Goal: Use online tool/utility

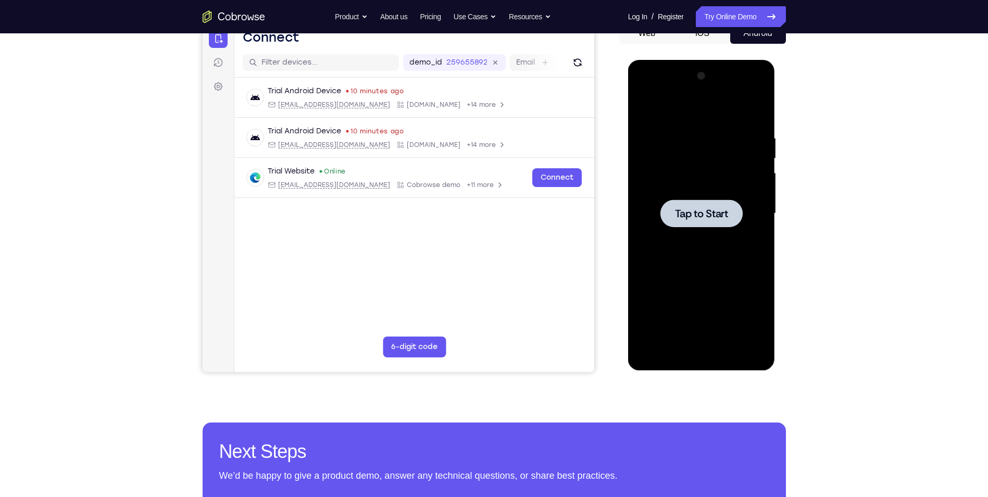
scroll to position [60, 0]
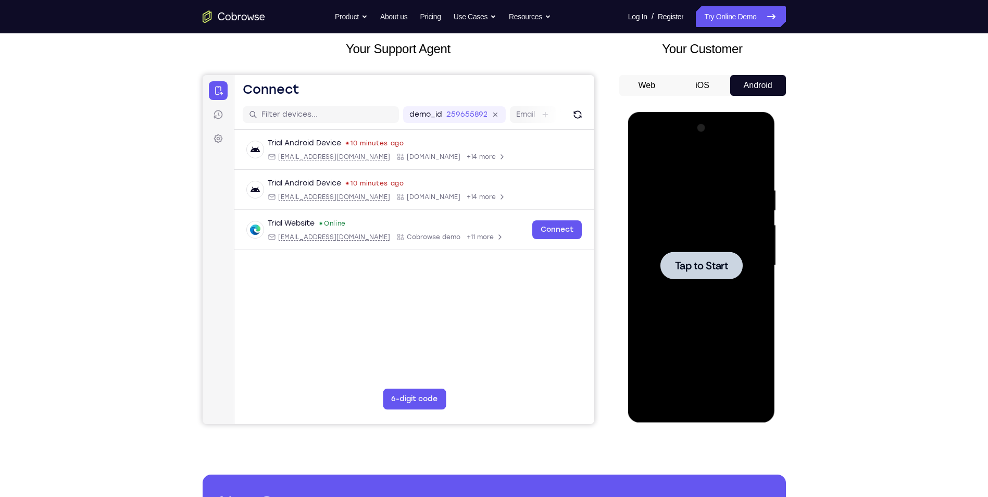
click at [694, 250] on div at bounding box center [701, 266] width 131 height 292
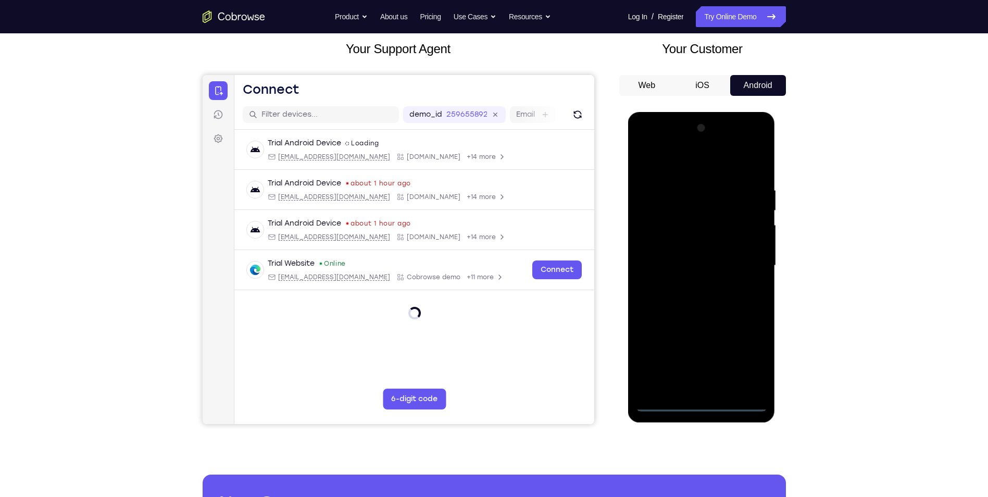
click at [701, 402] on div at bounding box center [701, 266] width 131 height 292
click at [746, 360] on div at bounding box center [701, 266] width 131 height 292
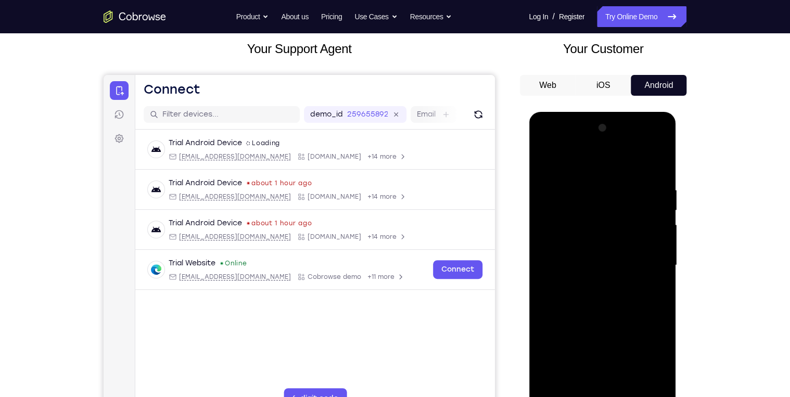
click at [588, 161] on div at bounding box center [602, 266] width 131 height 292
click at [650, 268] on div at bounding box center [602, 266] width 131 height 292
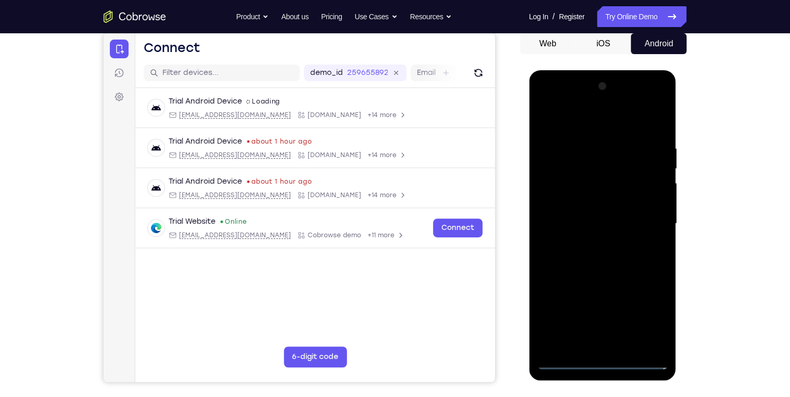
click at [590, 244] on div at bounding box center [602, 224] width 131 height 292
click at [595, 215] on div at bounding box center [602, 224] width 131 height 292
click at [611, 223] on div at bounding box center [602, 224] width 131 height 292
click at [570, 254] on div at bounding box center [602, 224] width 131 height 292
click at [605, 272] on div at bounding box center [602, 224] width 131 height 292
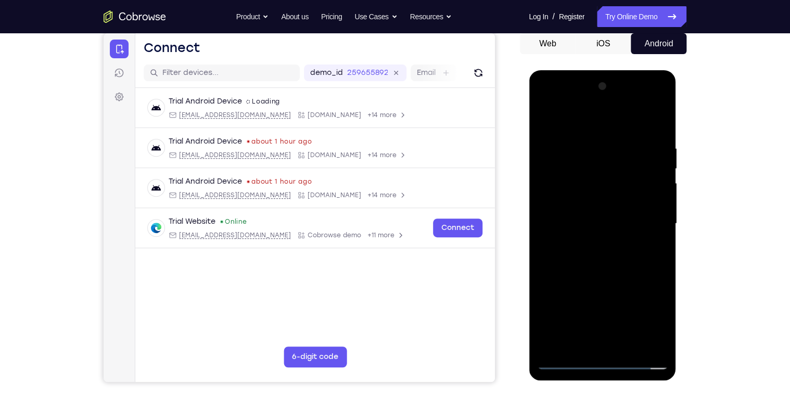
drag, startPoint x: 655, startPoint y: 258, endPoint x: 660, endPoint y: 264, distance: 7.7
click at [660, 264] on div at bounding box center [602, 224] width 131 height 292
click at [661, 264] on div at bounding box center [602, 224] width 131 height 292
click at [657, 263] on div at bounding box center [602, 224] width 131 height 292
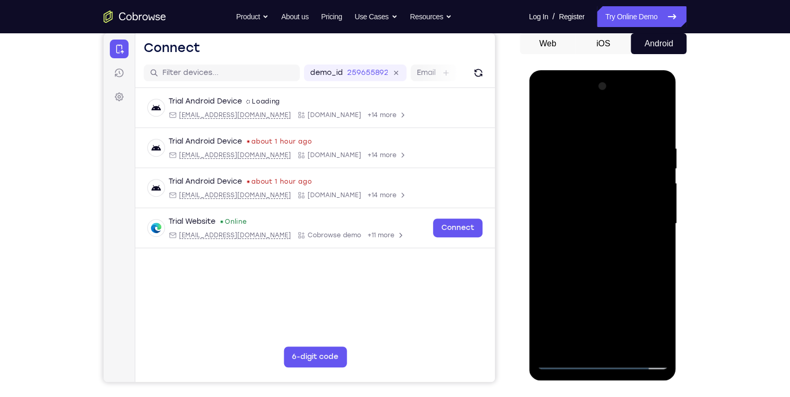
click at [657, 263] on div at bounding box center [602, 224] width 131 height 292
click at [548, 168] on div at bounding box center [602, 224] width 131 height 292
click at [642, 345] on div at bounding box center [602, 224] width 131 height 292
click at [552, 121] on div at bounding box center [602, 224] width 131 height 292
click at [551, 150] on div at bounding box center [602, 224] width 131 height 292
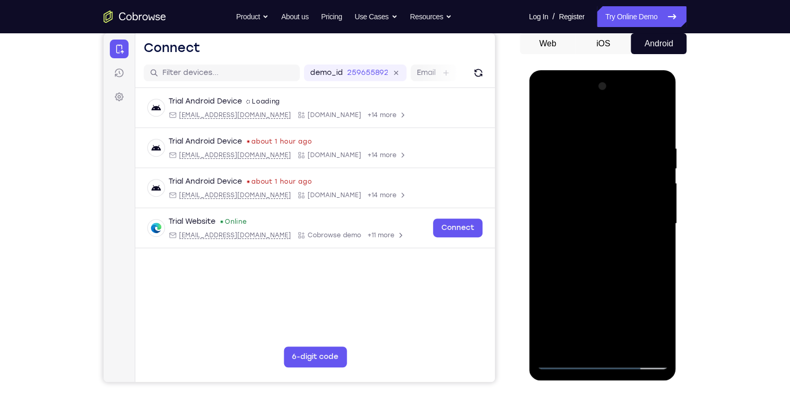
click at [581, 344] on div at bounding box center [602, 224] width 131 height 292
click at [570, 269] on div at bounding box center [602, 224] width 131 height 292
click at [634, 231] on div at bounding box center [602, 224] width 131 height 292
click at [582, 344] on div at bounding box center [602, 224] width 131 height 292
click at [578, 264] on div at bounding box center [602, 224] width 131 height 292
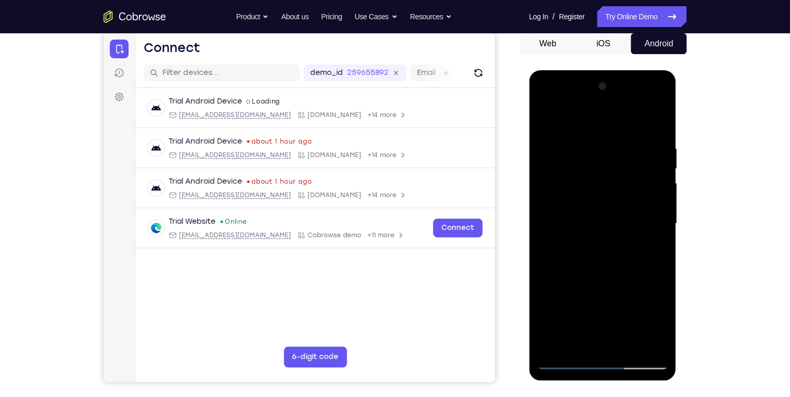
click at [627, 231] on div at bounding box center [602, 224] width 131 height 292
click at [624, 344] on div at bounding box center [602, 224] width 131 height 292
click at [648, 342] on div at bounding box center [602, 224] width 131 height 292
click at [654, 125] on div at bounding box center [602, 224] width 131 height 292
click at [627, 155] on div at bounding box center [602, 224] width 131 height 292
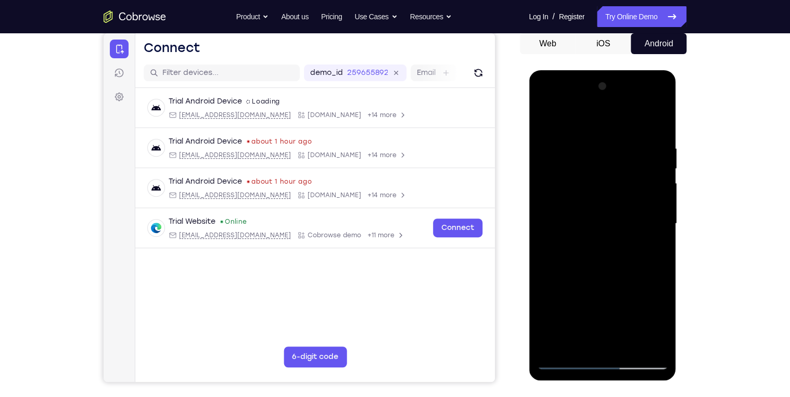
click at [610, 281] on div at bounding box center [602, 224] width 131 height 292
drag, startPoint x: 570, startPoint y: 270, endPoint x: 558, endPoint y: 194, distance: 77.0
click at [558, 198] on div at bounding box center [602, 224] width 131 height 292
drag, startPoint x: 571, startPoint y: 268, endPoint x: 570, endPoint y: 191, distance: 77.6
click at [570, 193] on div at bounding box center [602, 224] width 131 height 292
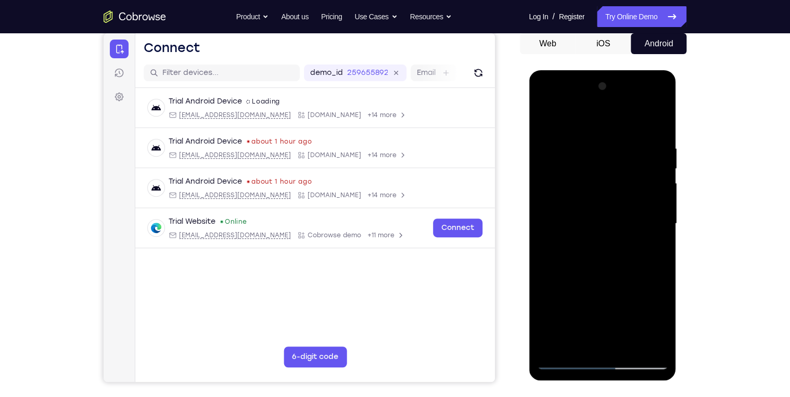
click at [595, 195] on div at bounding box center [602, 224] width 131 height 292
drag, startPoint x: 628, startPoint y: 171, endPoint x: 619, endPoint y: 299, distance: 128.4
click at [619, 292] on div at bounding box center [602, 224] width 131 height 292
drag, startPoint x: 608, startPoint y: 174, endPoint x: 609, endPoint y: 282, distance: 108.3
click at [609, 282] on div at bounding box center [602, 224] width 131 height 292
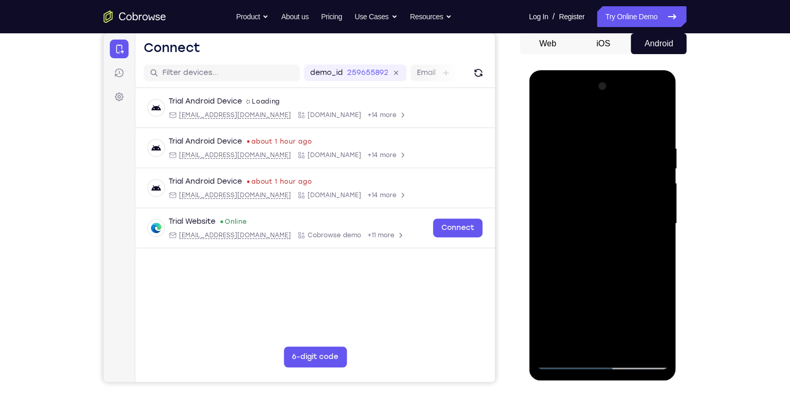
click at [626, 157] on div at bounding box center [602, 224] width 131 height 292
click at [653, 250] on div at bounding box center [602, 224] width 131 height 292
click at [545, 121] on div at bounding box center [602, 224] width 131 height 292
click at [600, 278] on div at bounding box center [602, 224] width 131 height 292
click at [549, 125] on div at bounding box center [602, 224] width 131 height 292
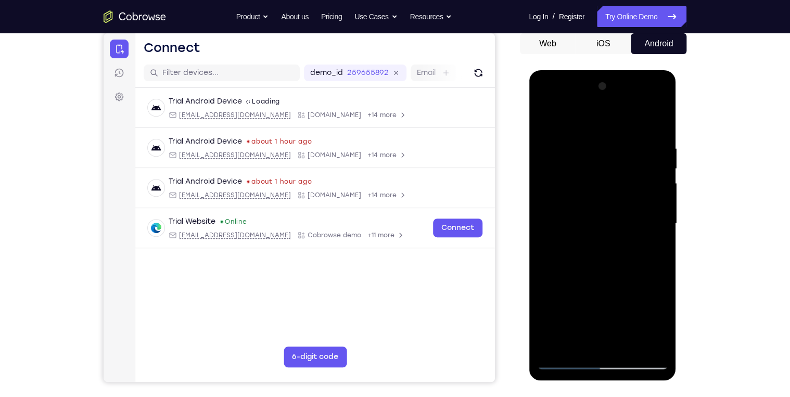
click at [585, 339] on div at bounding box center [602, 224] width 131 height 292
click at [553, 122] on div at bounding box center [602, 224] width 131 height 292
drag, startPoint x: 598, startPoint y: 306, endPoint x: 587, endPoint y: 140, distance: 166.9
click at [587, 140] on div at bounding box center [602, 224] width 131 height 292
drag, startPoint x: 611, startPoint y: 321, endPoint x: 607, endPoint y: 231, distance: 89.7
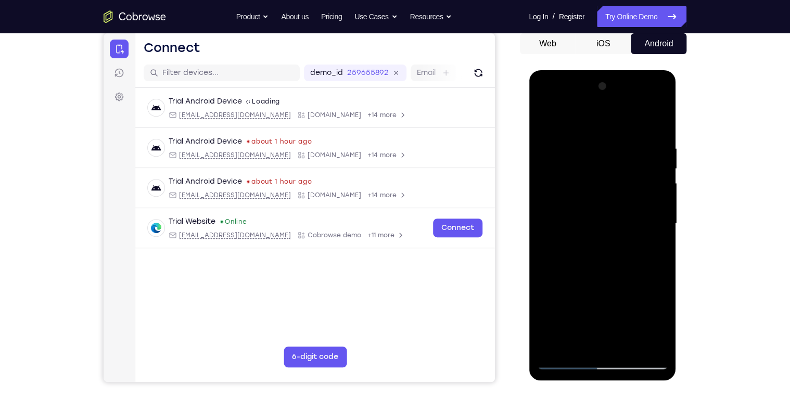
click at [606, 239] on div at bounding box center [602, 224] width 131 height 292
drag, startPoint x: 607, startPoint y: 231, endPoint x: 609, endPoint y: 219, distance: 12.8
click at [609, 221] on div at bounding box center [602, 224] width 131 height 292
drag, startPoint x: 603, startPoint y: 310, endPoint x: 609, endPoint y: 216, distance: 94.4
click at [609, 216] on div at bounding box center [602, 224] width 131 height 292
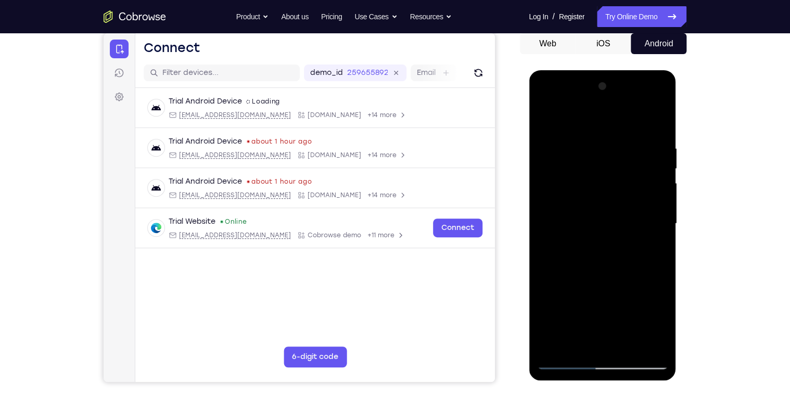
drag, startPoint x: 601, startPoint y: 233, endPoint x: 599, endPoint y: 354, distance: 120.3
click at [599, 353] on div at bounding box center [602, 224] width 131 height 292
drag, startPoint x: 589, startPoint y: 229, endPoint x: 597, endPoint y: 327, distance: 98.7
click at [597, 324] on div at bounding box center [602, 224] width 131 height 292
drag, startPoint x: 592, startPoint y: 218, endPoint x: 591, endPoint y: 300, distance: 82.8
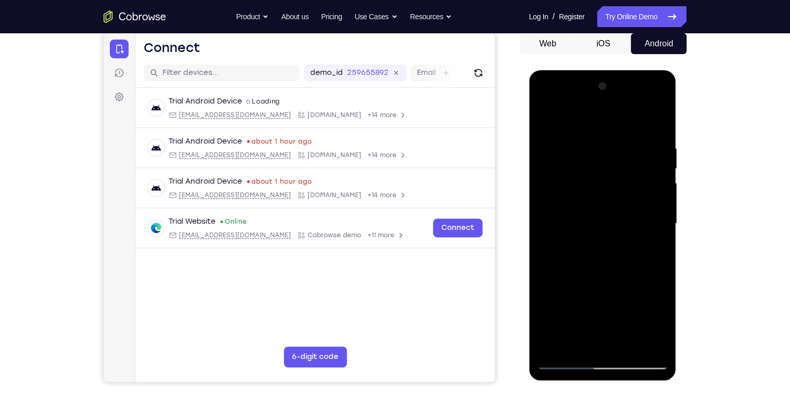
click at [591, 304] on div at bounding box center [602, 224] width 131 height 292
click at [593, 223] on div at bounding box center [602, 224] width 131 height 292
click at [563, 124] on div at bounding box center [602, 224] width 131 height 292
click at [544, 117] on div at bounding box center [602, 224] width 131 height 292
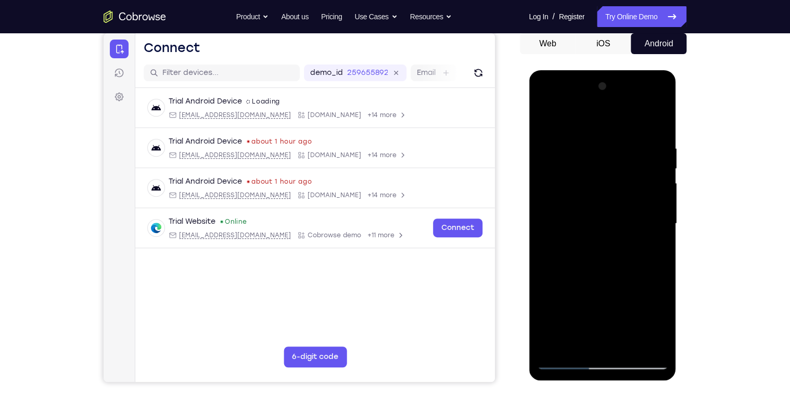
click at [546, 121] on div at bounding box center [602, 224] width 131 height 292
drag, startPoint x: 638, startPoint y: 146, endPoint x: 615, endPoint y: 148, distance: 23.6
click at [615, 148] on div at bounding box center [602, 224] width 131 height 292
click at [635, 139] on div at bounding box center [602, 224] width 131 height 292
click at [653, 179] on div at bounding box center [602, 224] width 131 height 292
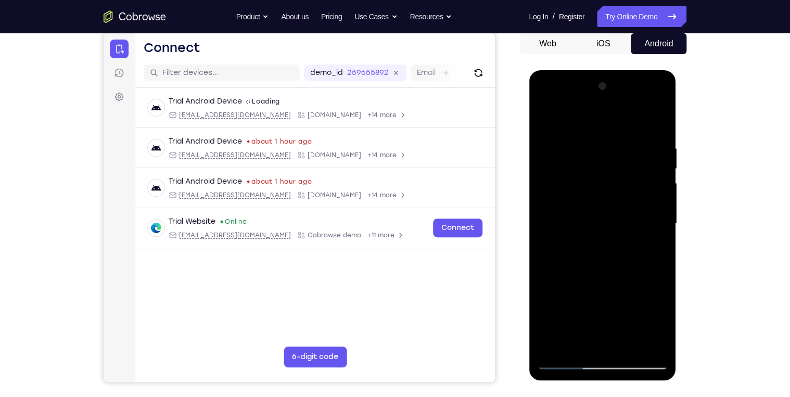
click at [642, 342] on div at bounding box center [602, 224] width 131 height 292
click at [595, 184] on div at bounding box center [602, 224] width 131 height 292
click at [541, 205] on div at bounding box center [602, 224] width 131 height 292
click at [600, 215] on div at bounding box center [602, 224] width 131 height 292
click at [559, 180] on div at bounding box center [602, 224] width 131 height 292
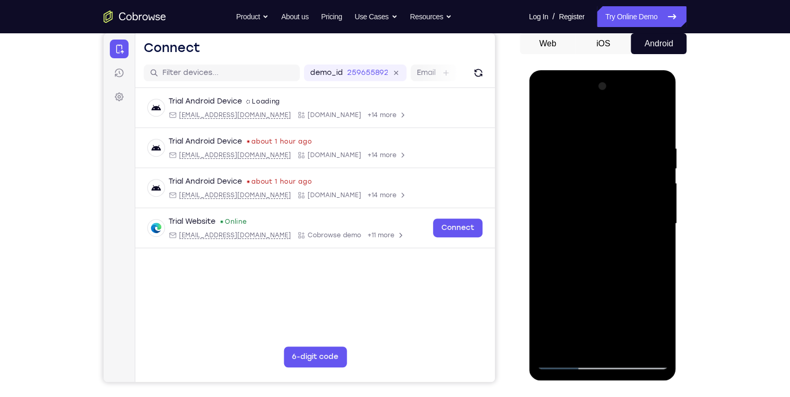
click at [550, 124] on div at bounding box center [602, 224] width 131 height 292
drag, startPoint x: 603, startPoint y: 260, endPoint x: 589, endPoint y: 131, distance: 130.5
click at [589, 131] on div at bounding box center [602, 224] width 131 height 292
click at [611, 271] on div at bounding box center [602, 224] width 131 height 292
drag, startPoint x: 586, startPoint y: 189, endPoint x: 597, endPoint y: 261, distance: 72.6
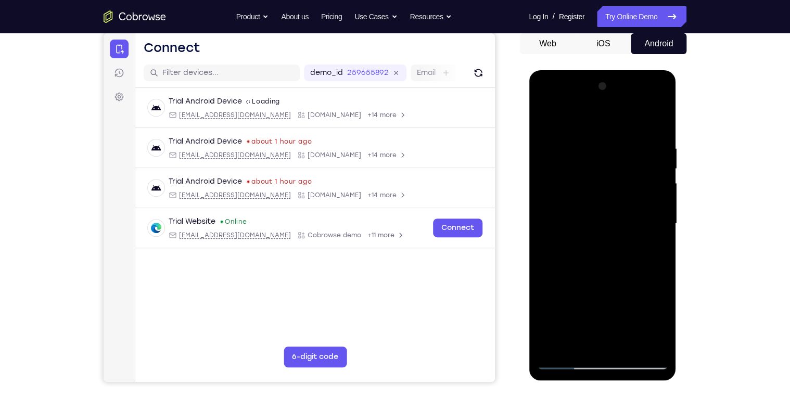
click at [597, 261] on div at bounding box center [602, 224] width 131 height 292
click at [725, 226] on div "Your Support Agent Your Customer Web iOS Android Next Steps We’d be happy to gi…" at bounding box center [395, 274] width 666 height 687
click at [662, 232] on div at bounding box center [602, 224] width 131 height 292
click at [663, 229] on div at bounding box center [602, 224] width 131 height 292
click at [543, 119] on div at bounding box center [602, 224] width 131 height 292
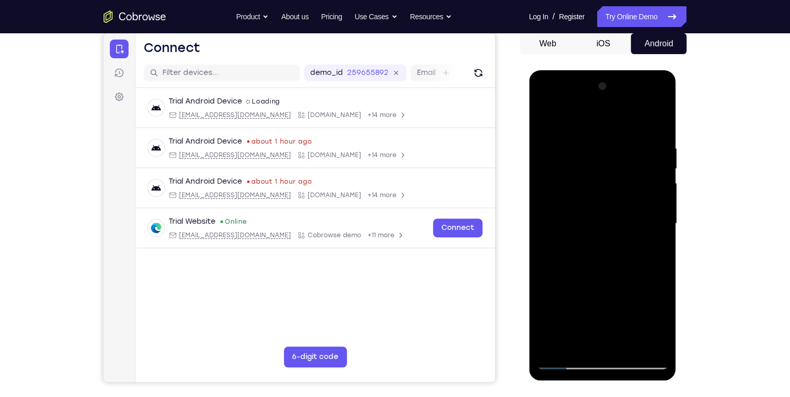
drag, startPoint x: 609, startPoint y: 268, endPoint x: 615, endPoint y: 119, distance: 149.0
click at [614, 123] on div at bounding box center [602, 224] width 131 height 292
drag, startPoint x: 621, startPoint y: 269, endPoint x: 603, endPoint y: 103, distance: 167.1
click at [603, 105] on div at bounding box center [602, 224] width 131 height 292
drag, startPoint x: 615, startPoint y: 280, endPoint x: 622, endPoint y: 119, distance: 161.5
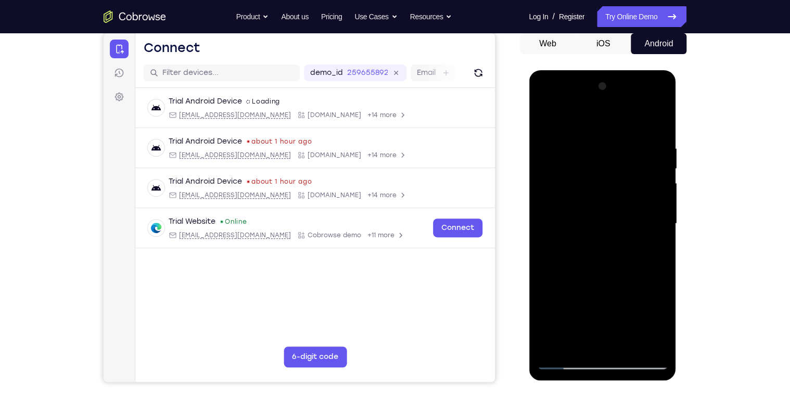
click at [622, 119] on div at bounding box center [602, 224] width 131 height 292
drag, startPoint x: 644, startPoint y: 169, endPoint x: 636, endPoint y: 250, distance: 81.6
click at [636, 250] on div at bounding box center [602, 224] width 131 height 292
click at [647, 176] on div at bounding box center [602, 224] width 131 height 292
click at [547, 270] on div at bounding box center [602, 224] width 131 height 292
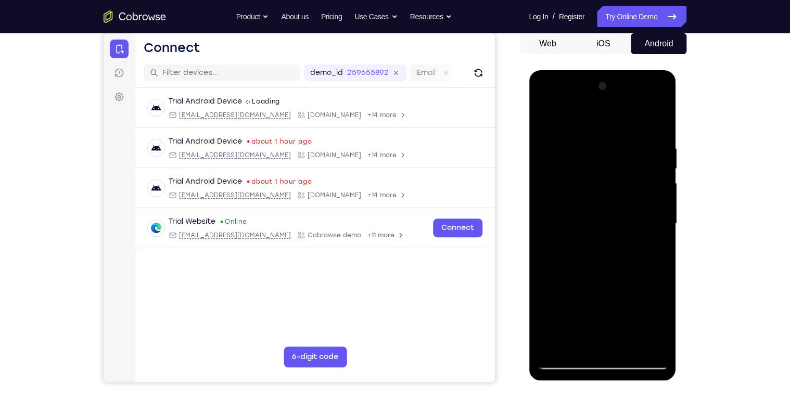
drag, startPoint x: 581, startPoint y: 221, endPoint x: 581, endPoint y: 348, distance: 127.0
click at [581, 348] on div at bounding box center [602, 224] width 131 height 292
click at [546, 119] on div at bounding box center [602, 224] width 131 height 292
drag, startPoint x: 614, startPoint y: 311, endPoint x: 617, endPoint y: 199, distance: 112.5
click at [617, 199] on div at bounding box center [602, 224] width 131 height 292
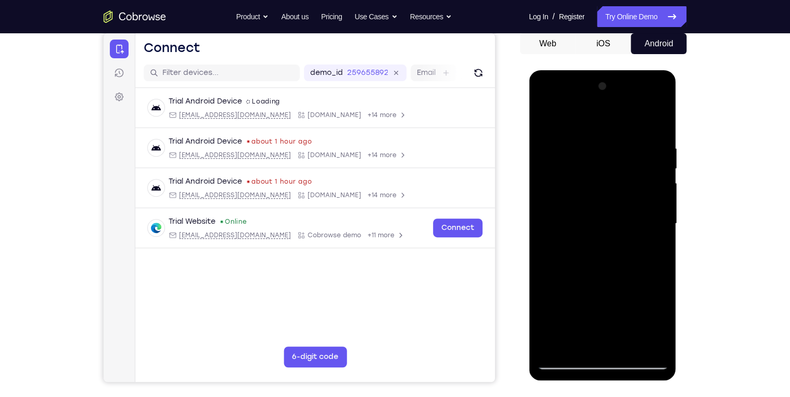
click at [567, 291] on div at bounding box center [602, 224] width 131 height 292
click at [547, 259] on div at bounding box center [602, 224] width 131 height 292
